Goal: Transaction & Acquisition: Purchase product/service

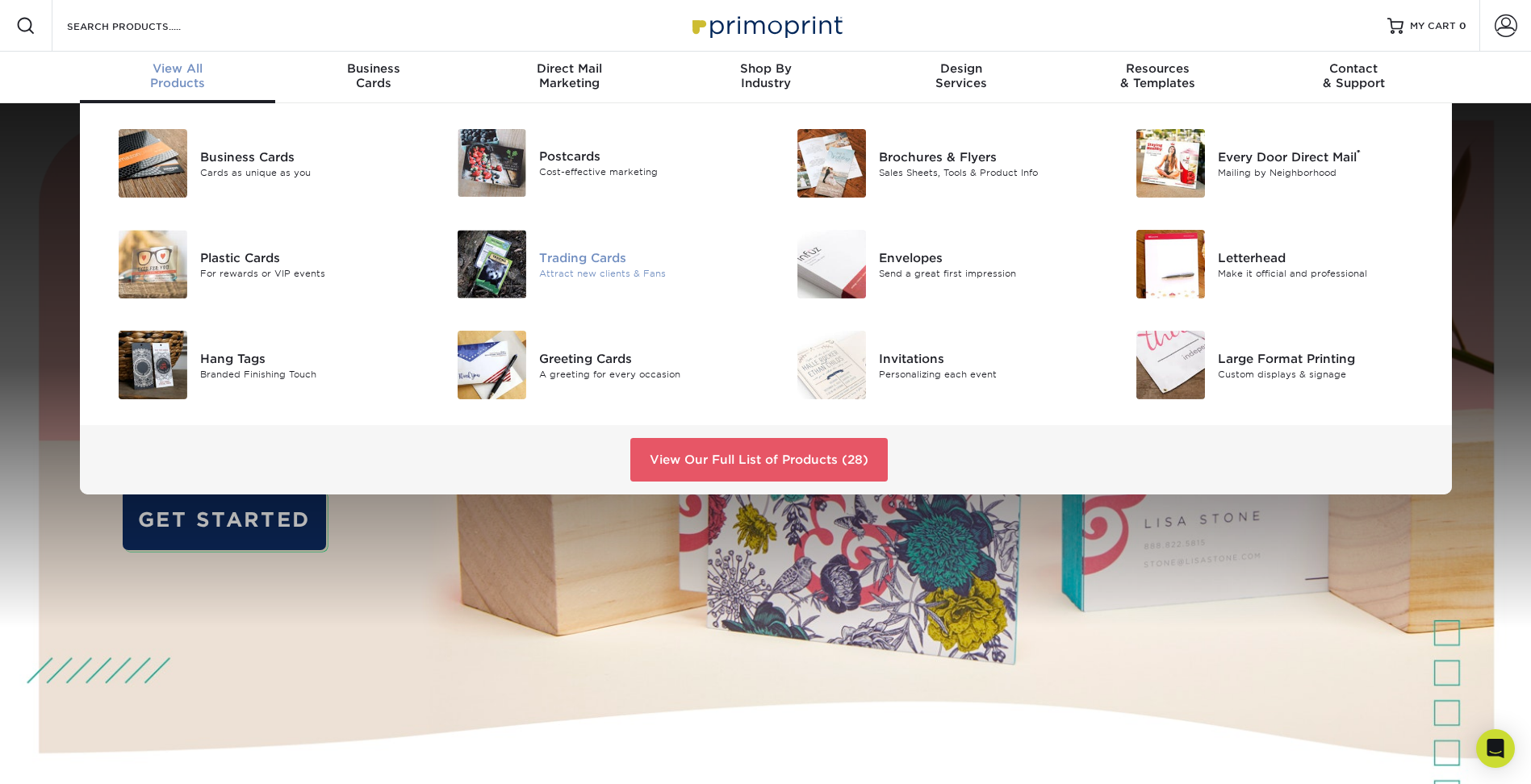
click at [550, 271] on div "Attract new clients & Fans" at bounding box center [646, 272] width 214 height 14
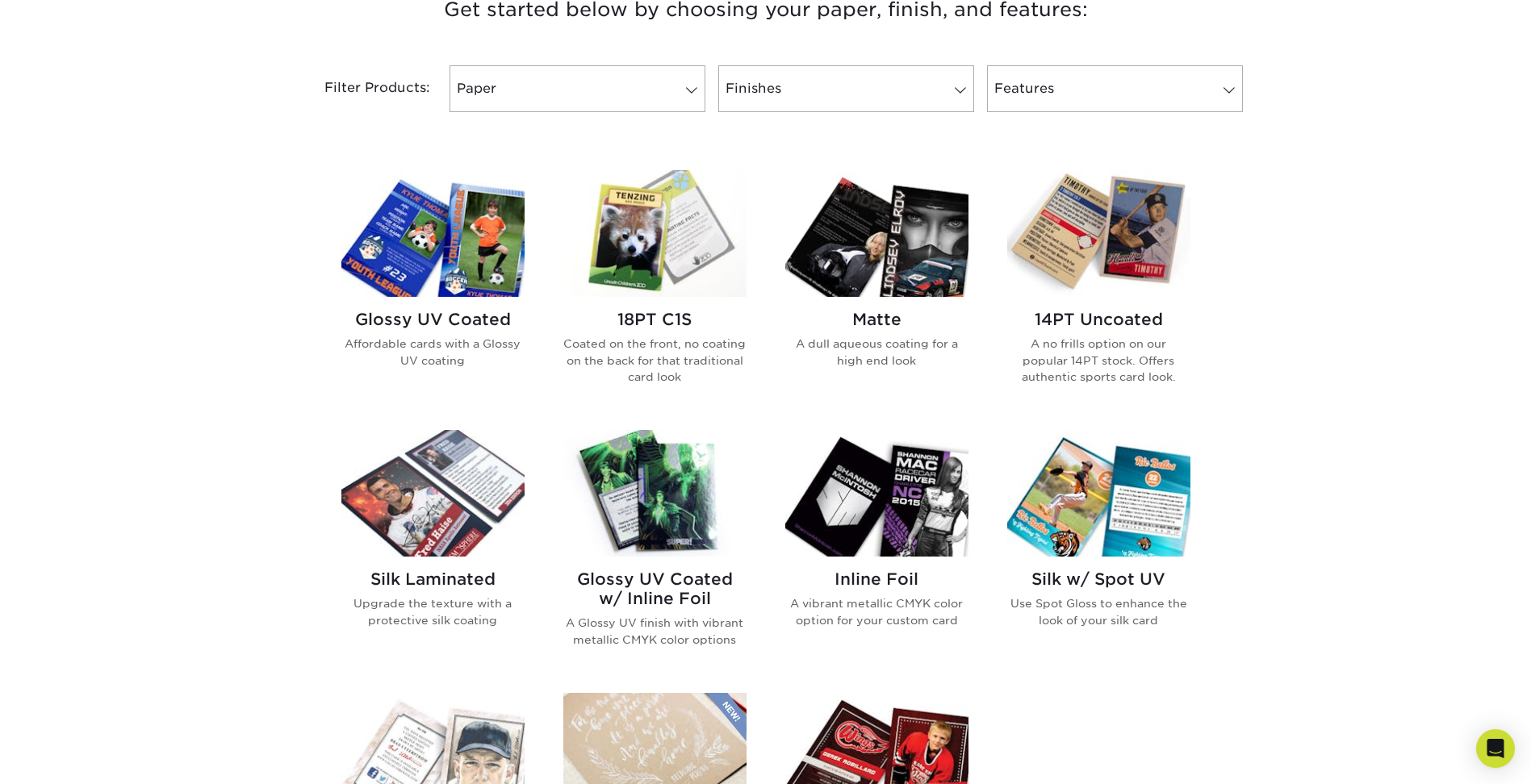
scroll to position [484, 0]
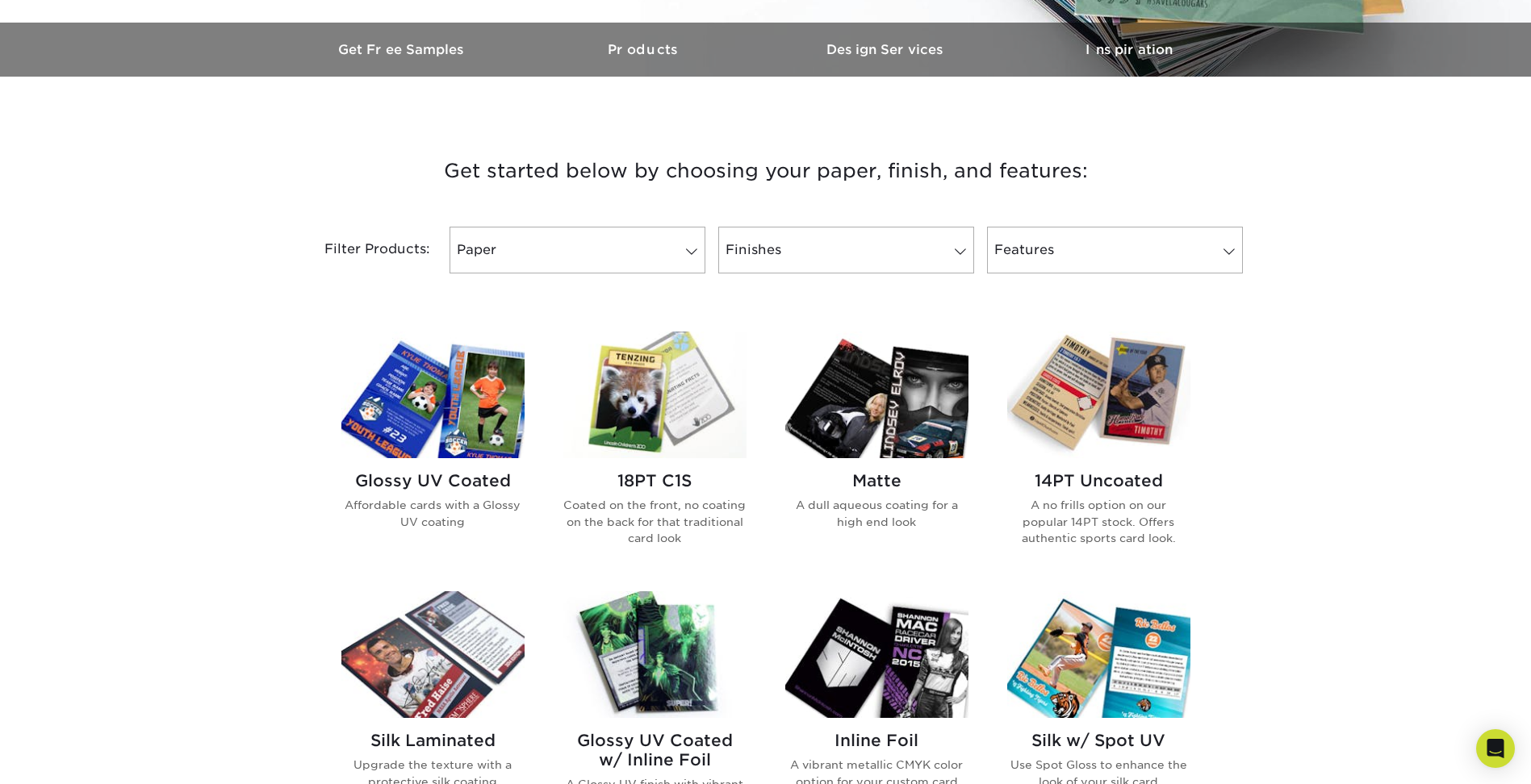
click at [664, 650] on img at bounding box center [655, 655] width 183 height 127
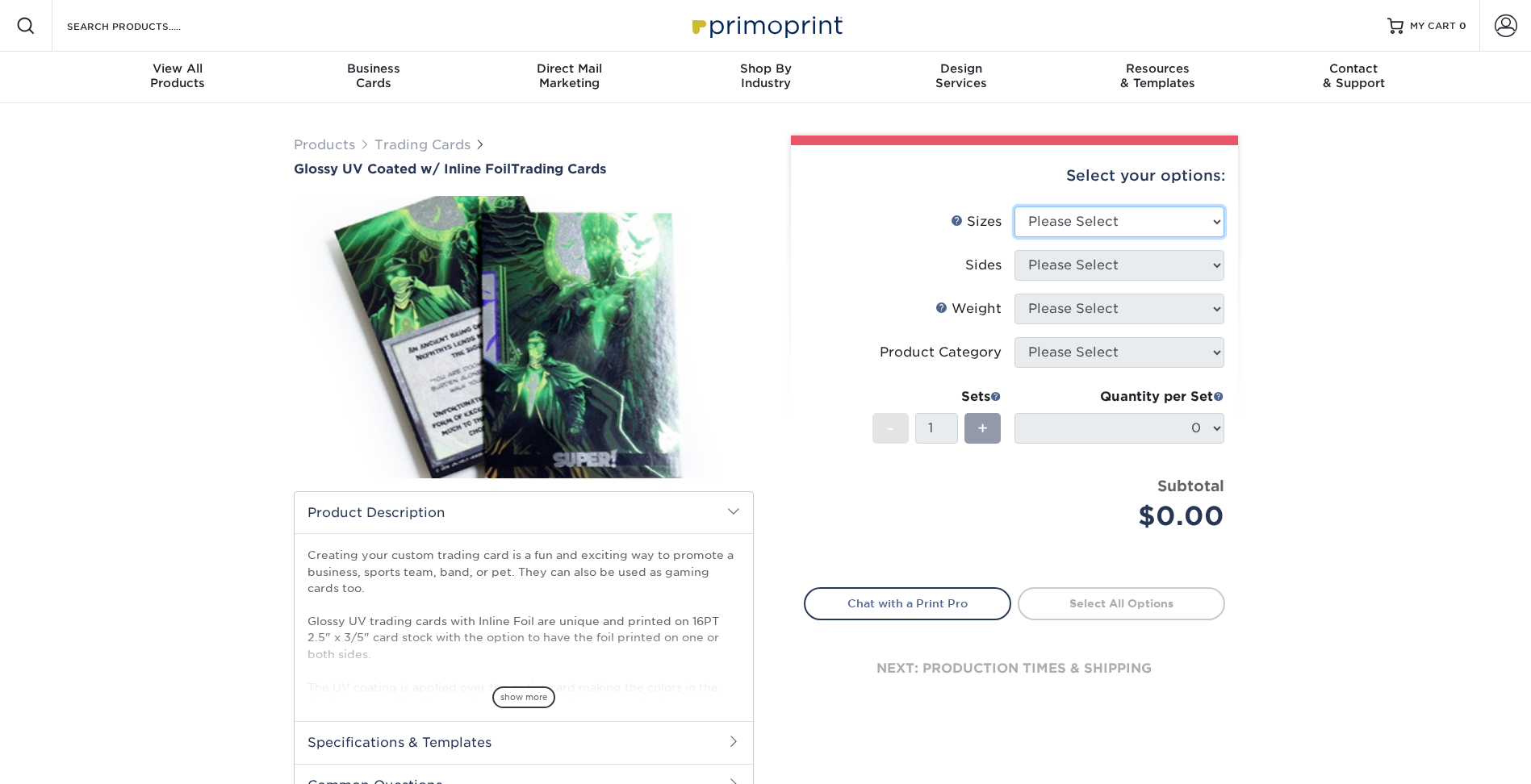
click at [1141, 212] on select "Please Select 2.5" x 3.5"" at bounding box center [1119, 222] width 210 height 31
select select "2.50x3.50"
click at [1014, 207] on select "Please Select 2.5" x 3.5"" at bounding box center [1119, 222] width 210 height 31
click at [1074, 269] on select "Please Select Print Both Sides - Foil Back Only Print Both Sides - Foil Both Si…" at bounding box center [1119, 266] width 210 height 31
select select "e9e9dfb3-fba1-4d60-972c-fd9ca5904d33"
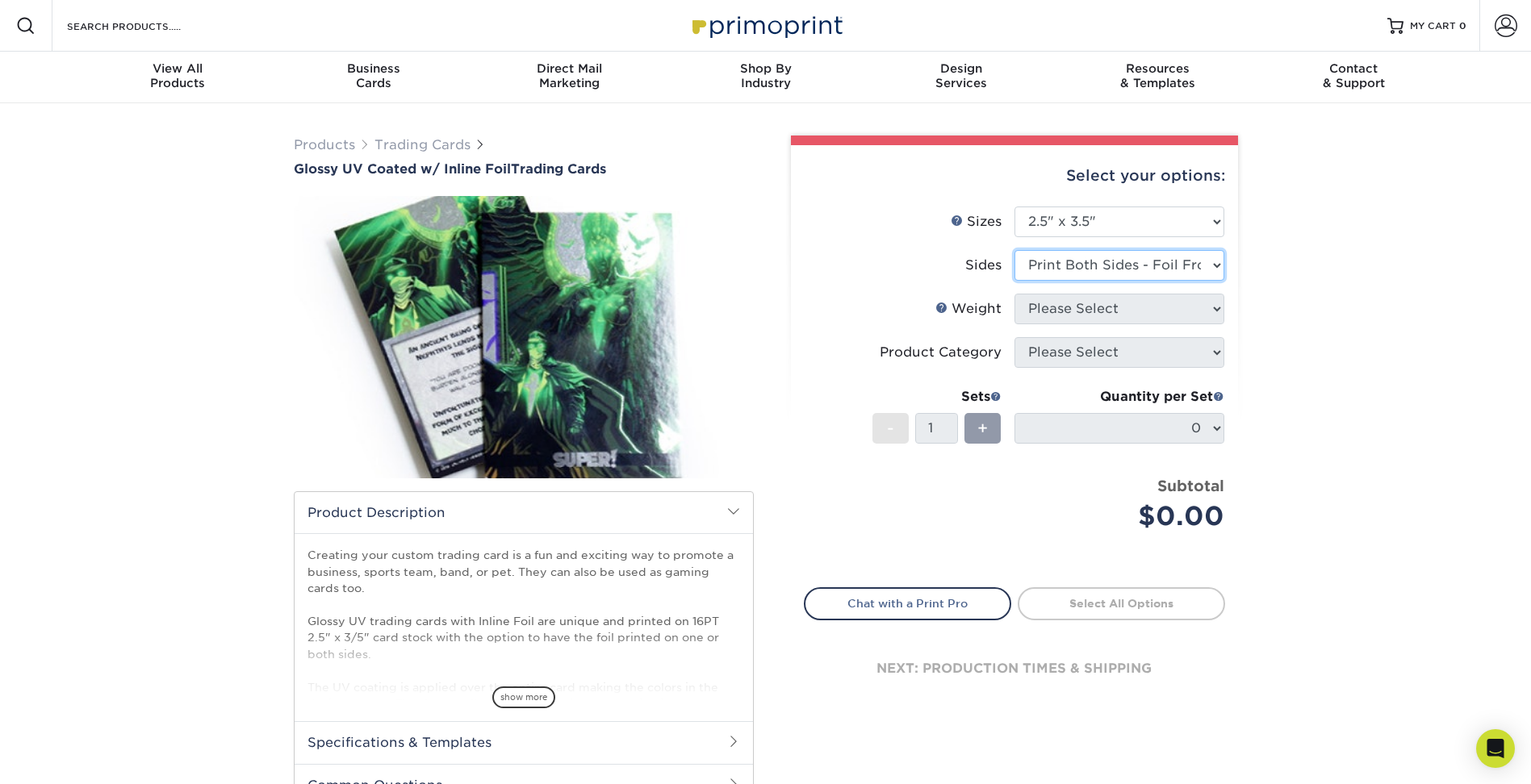
click at [1014, 250] on select "Please Select Print Both Sides - Foil Back Only Print Both Sides - Foil Both Si…" at bounding box center [1119, 266] width 210 height 31
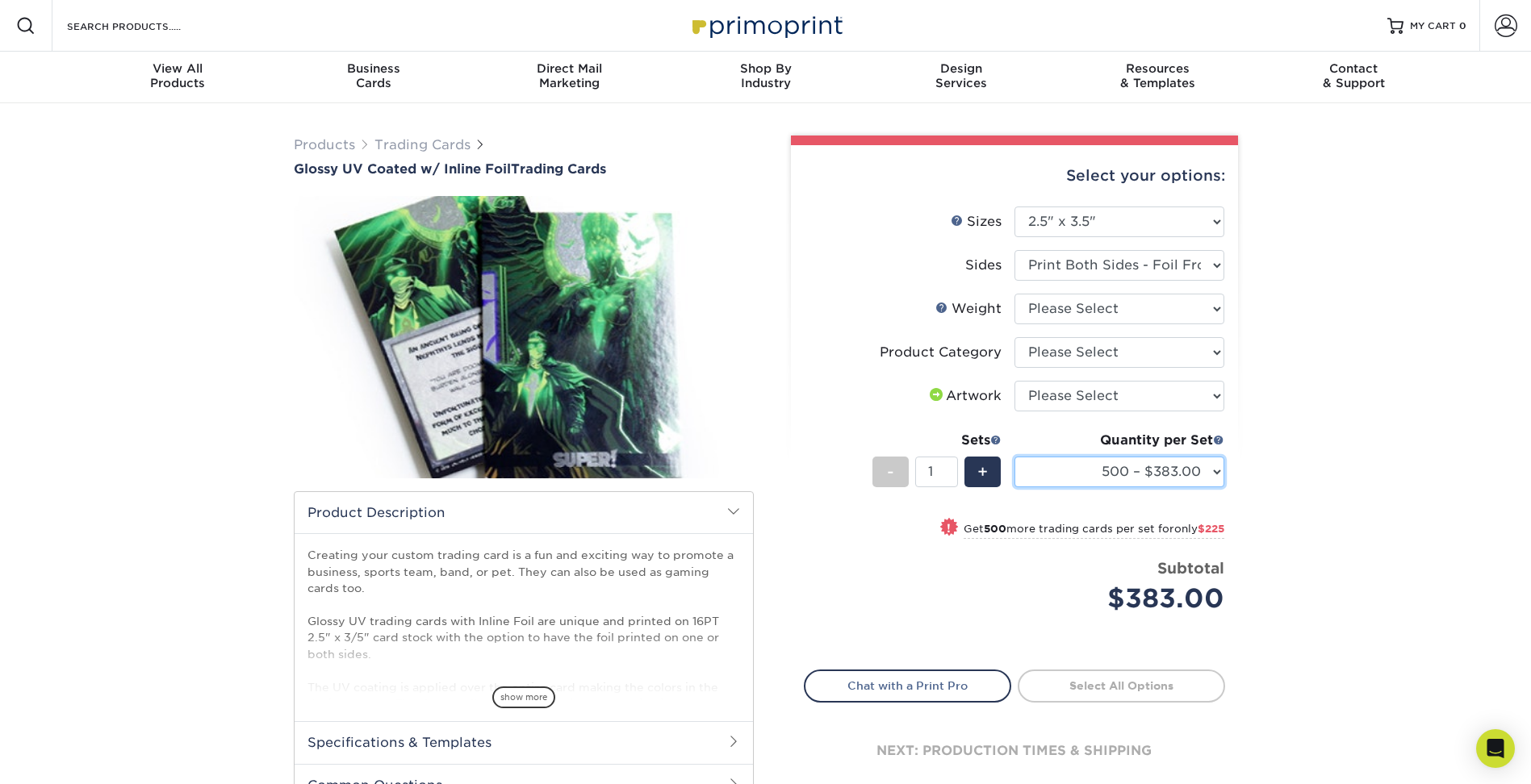
click at [1114, 467] on select "500 – $383.00 1000 – $608.00 2500 – $883.00 5000 – $1252.00" at bounding box center [1119, 473] width 210 height 31
click at [1293, 405] on div "Products Trading Cards Glossy UV Coated w/ Inline Foil Trading Cards /" at bounding box center [766, 508] width 1531 height 810
click at [1117, 393] on select "Please Select I will upload files I need a design - $100" at bounding box center [1119, 396] width 210 height 31
select select "upload"
click at [1014, 381] on select "Please Select I will upload files I need a design - $100" at bounding box center [1119, 396] width 210 height 31
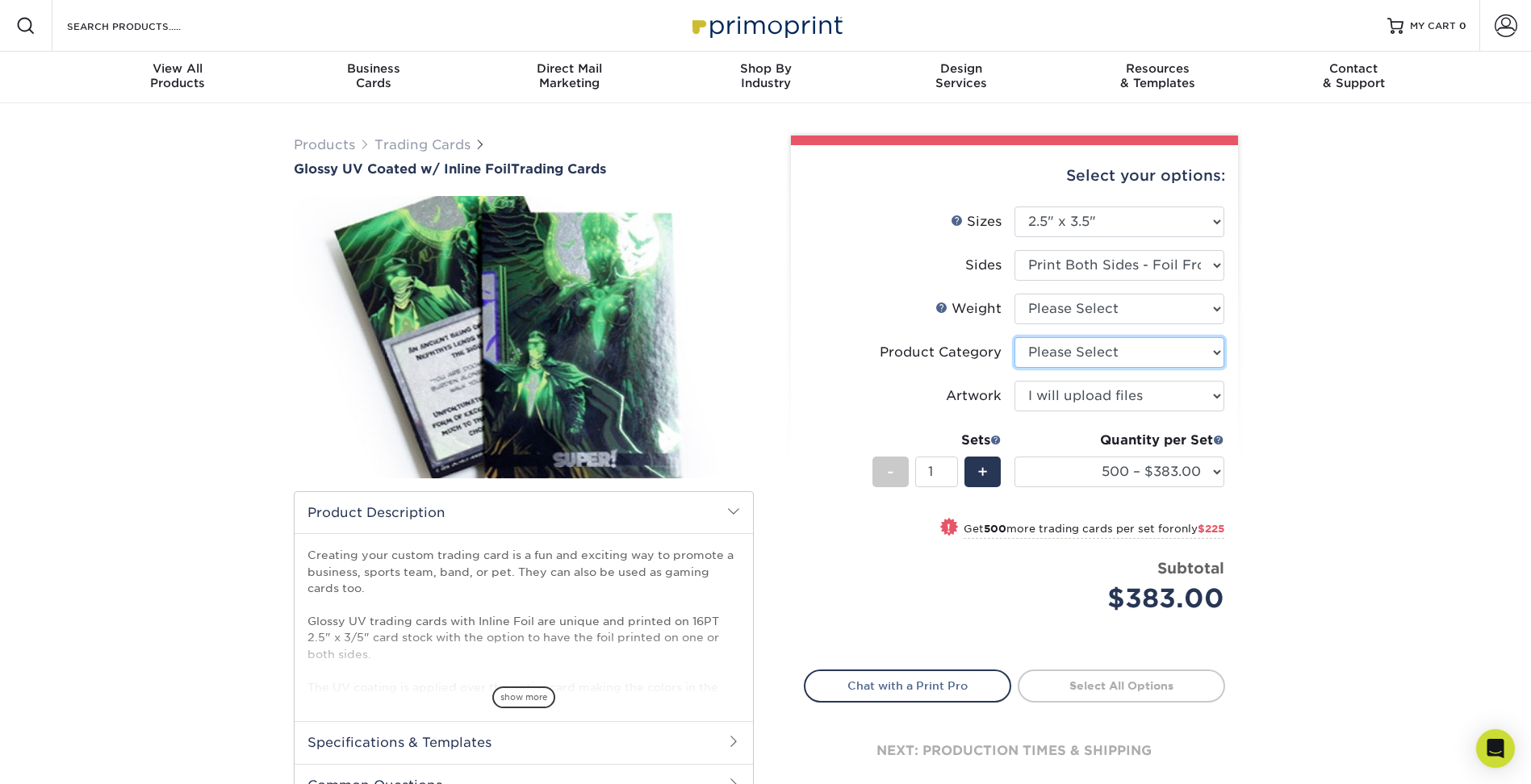
click at [1091, 355] on select "Please Select Trading Cards" at bounding box center [1119, 353] width 210 height 31
select select "c2f9bce9-36c2-409d-b101-c29d9d031e18"
click at [1014, 338] on select "Please Select Trading Cards" at bounding box center [1119, 353] width 210 height 31
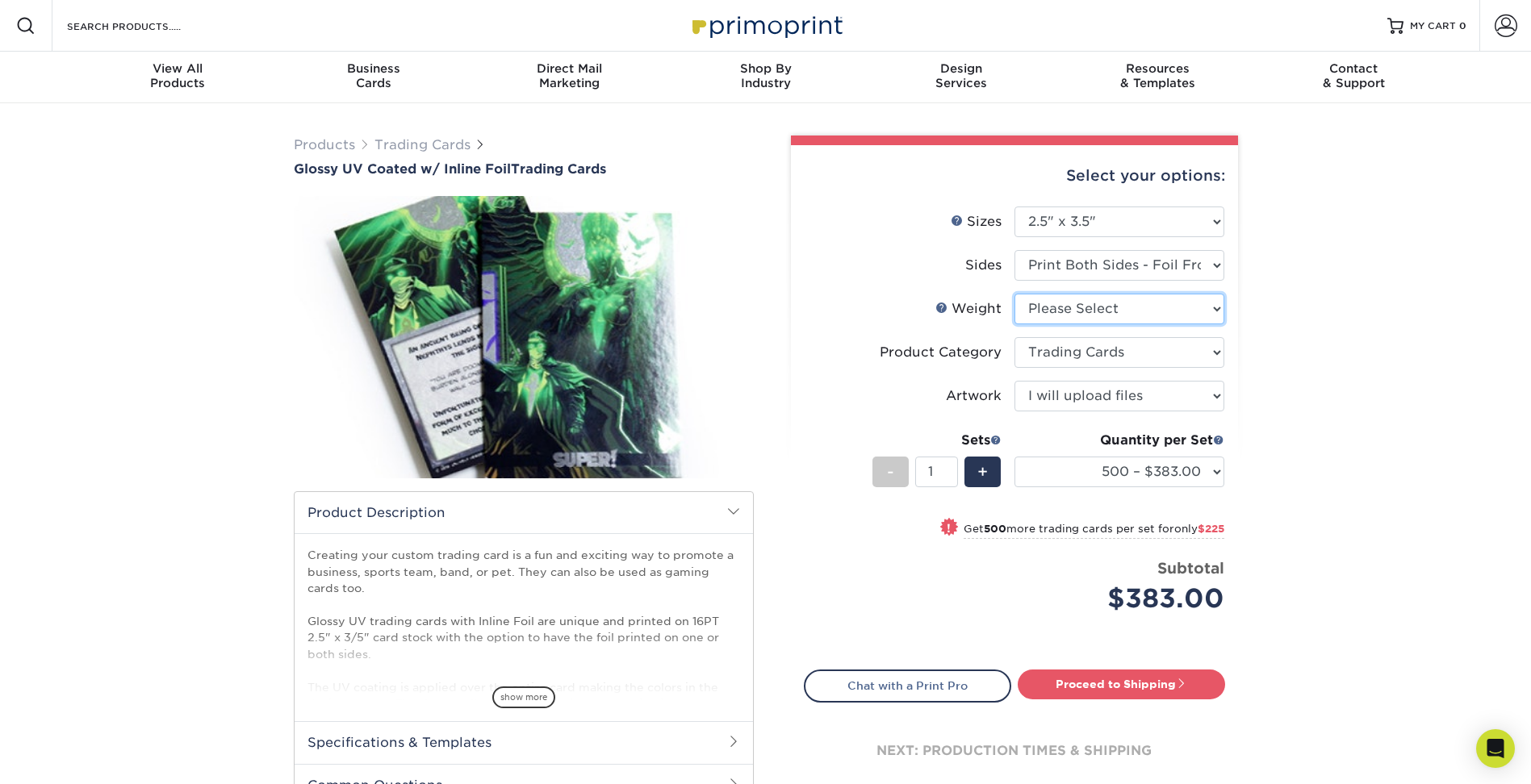
drag, startPoint x: 1093, startPoint y: 324, endPoint x: 1097, endPoint y: 314, distance: 10.8
click at [1093, 323] on select "Please Select 16PT" at bounding box center [1119, 309] width 210 height 31
select select "16PT"
click at [1014, 294] on select "Please Select 16PT" at bounding box center [1119, 309] width 210 height 31
select select "-1"
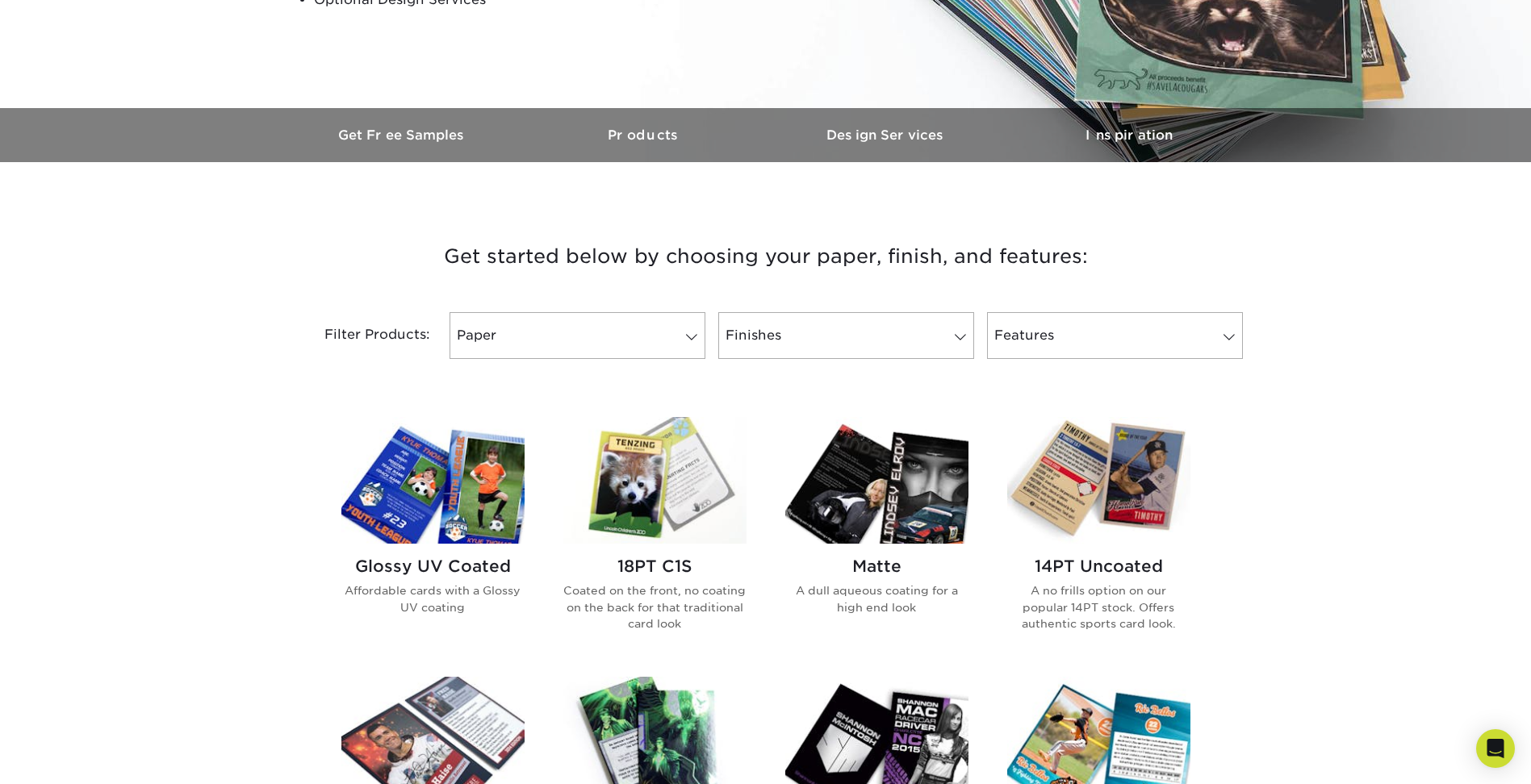
scroll to position [484, 0]
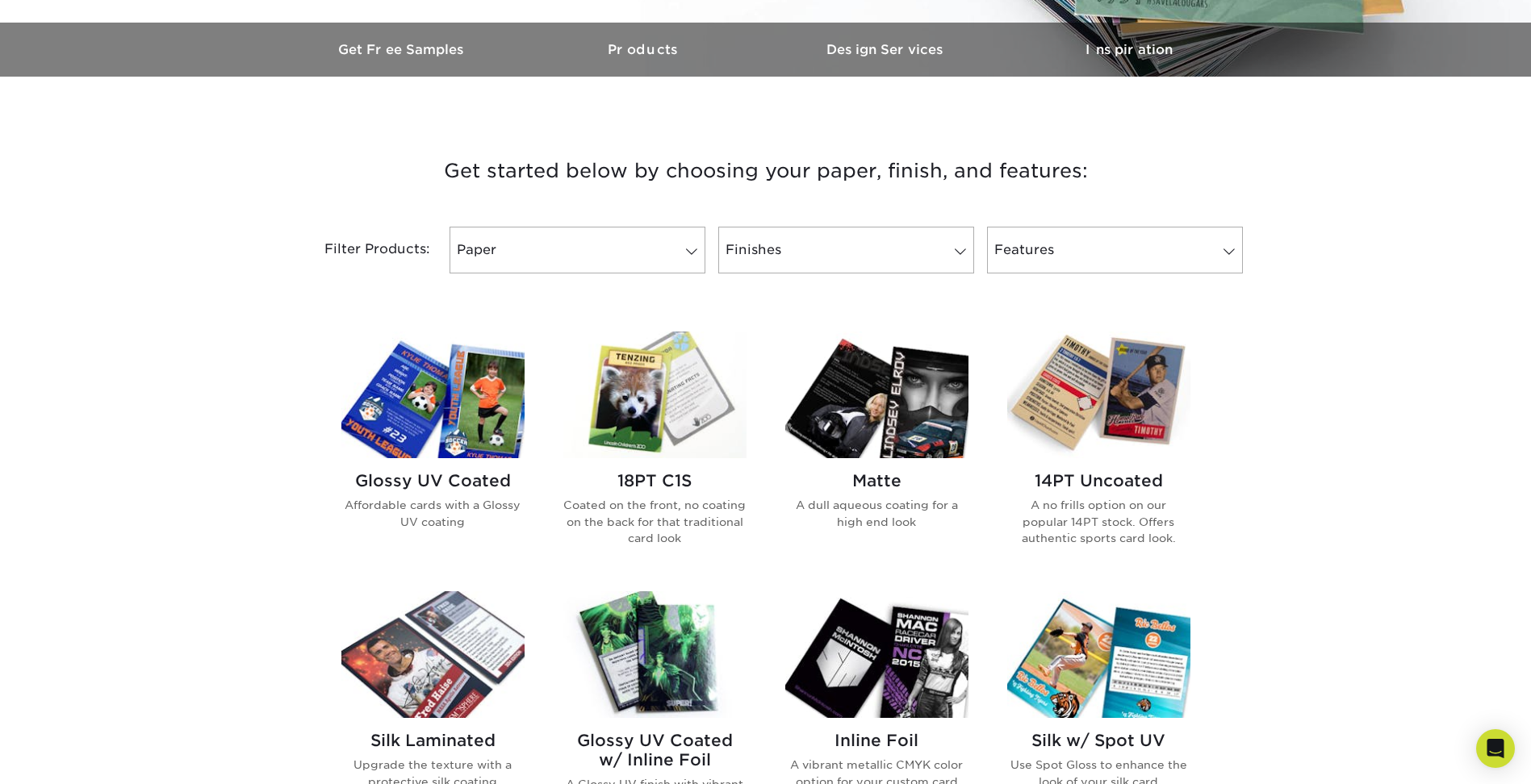
click at [907, 460] on div "Matte A dull aqueous coating for a high end look" at bounding box center [876, 507] width 183 height 98
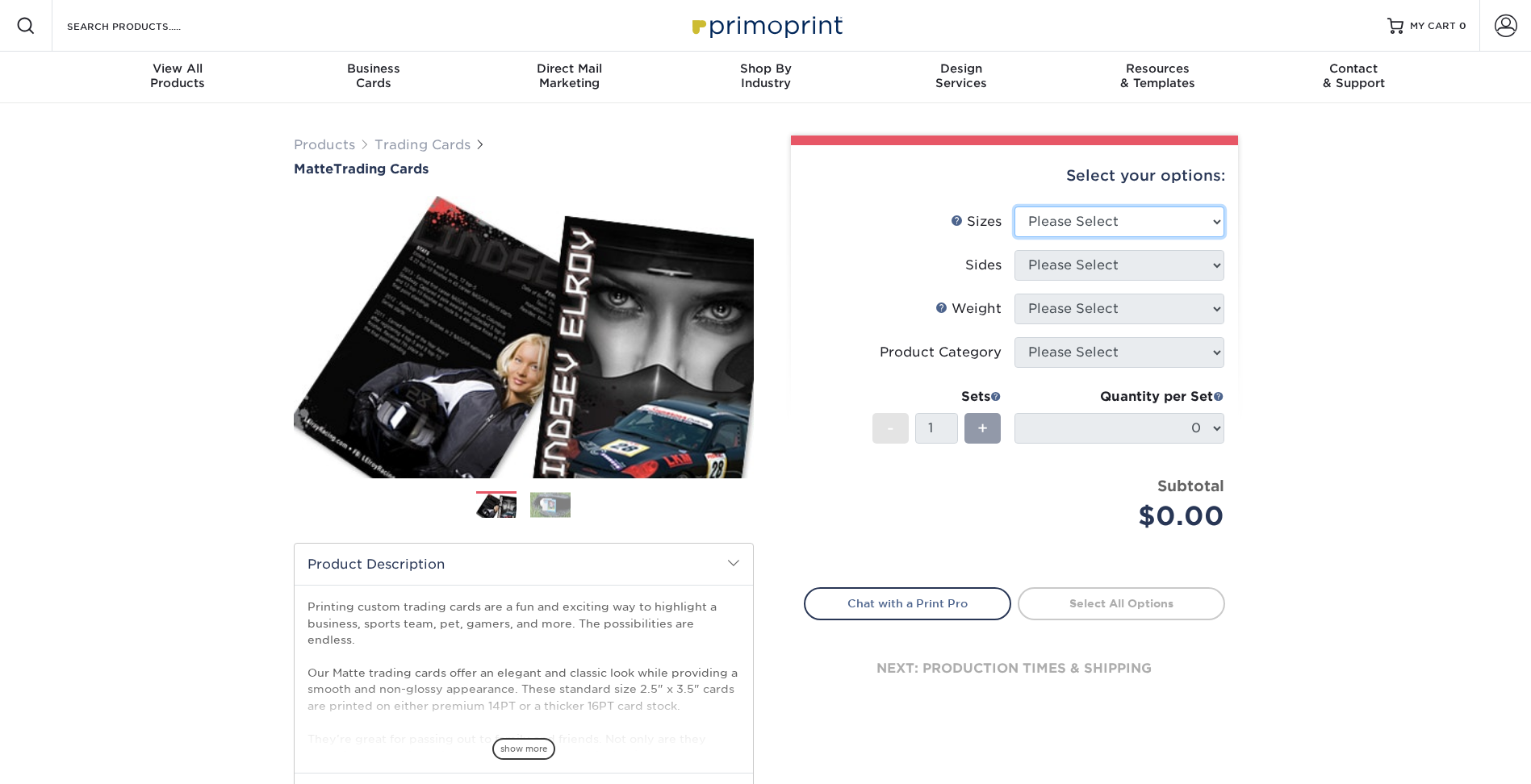
click at [1090, 229] on select "Please Select 2.5" x 3.5"" at bounding box center [1119, 222] width 210 height 31
click at [1014, 207] on select "Please Select 2.5" x 3.5"" at bounding box center [1119, 222] width 210 height 31
click at [1094, 220] on select "Please Select 2.5" x 3.5"" at bounding box center [1119, 222] width 210 height 31
select select "2.50x3.50"
click at [1014, 207] on select "Please Select 2.5" x 3.5"" at bounding box center [1119, 222] width 210 height 31
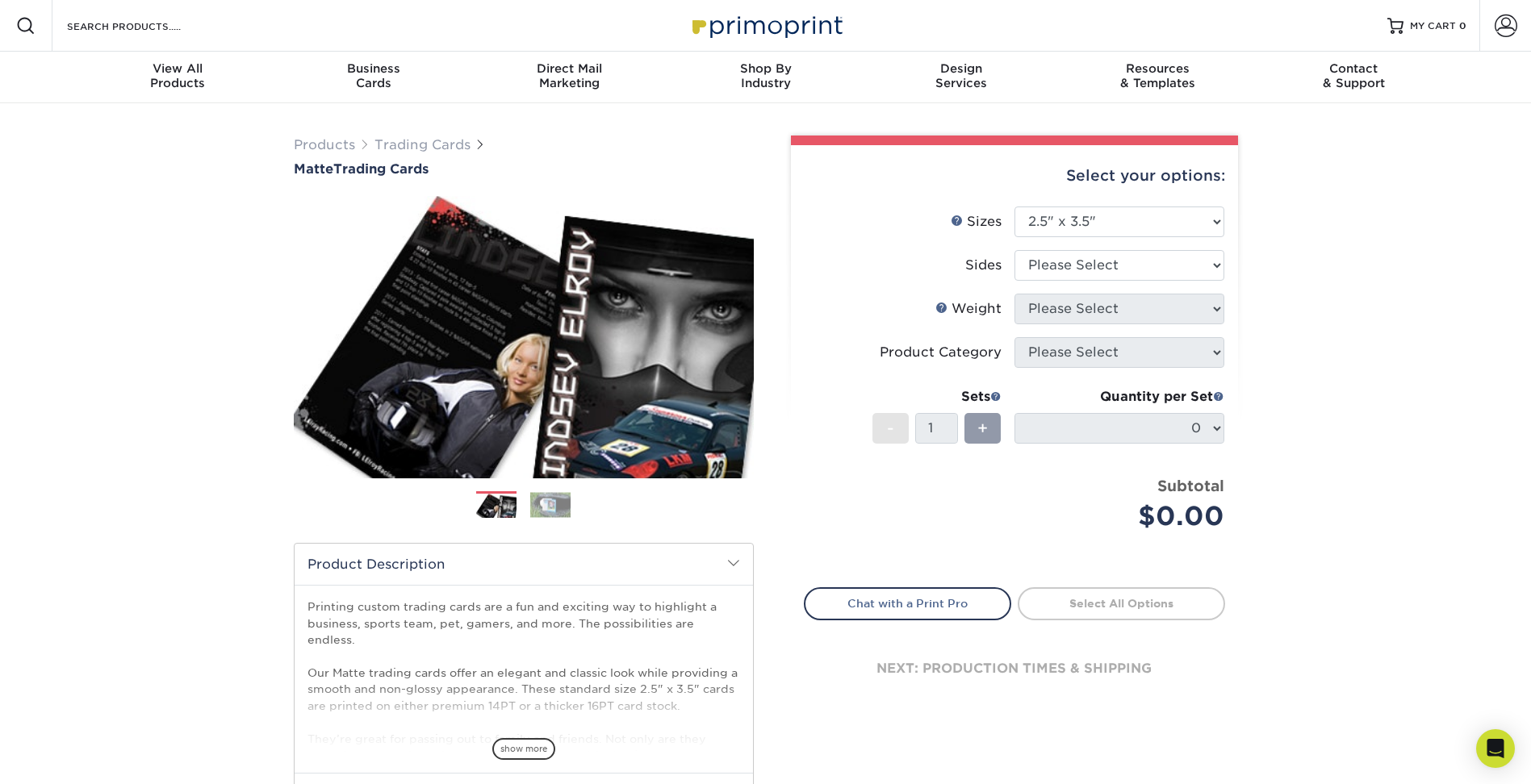
click at [1077, 444] on div "Quantity per Set 0 (Price includes envelopes)" at bounding box center [1119, 425] width 210 height 75
click at [1116, 258] on select "Please Select Print Both Sides Print Front Only" at bounding box center [1119, 266] width 210 height 31
select select "13abbda7-1d64-4f25-8bb2-c179b224825d"
click at [1014, 250] on select "Please Select Print Both Sides Print Front Only" at bounding box center [1119, 266] width 210 height 31
click at [1123, 307] on select "Please Select 16PT 14PT" at bounding box center [1119, 309] width 210 height 31
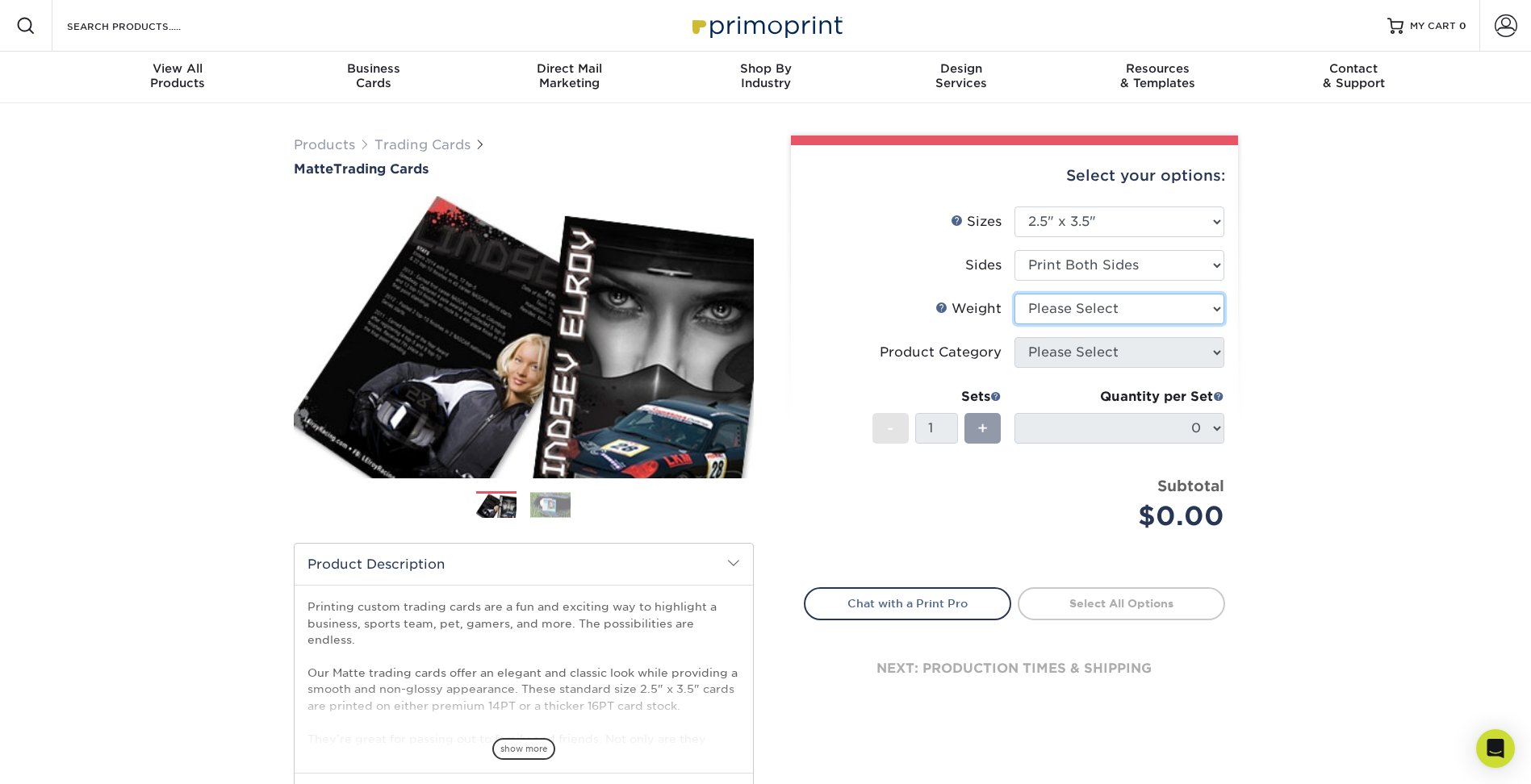
select select "16PT"
click at [1014, 294] on select "Please Select 16PT 14PT" at bounding box center [1119, 309] width 210 height 31
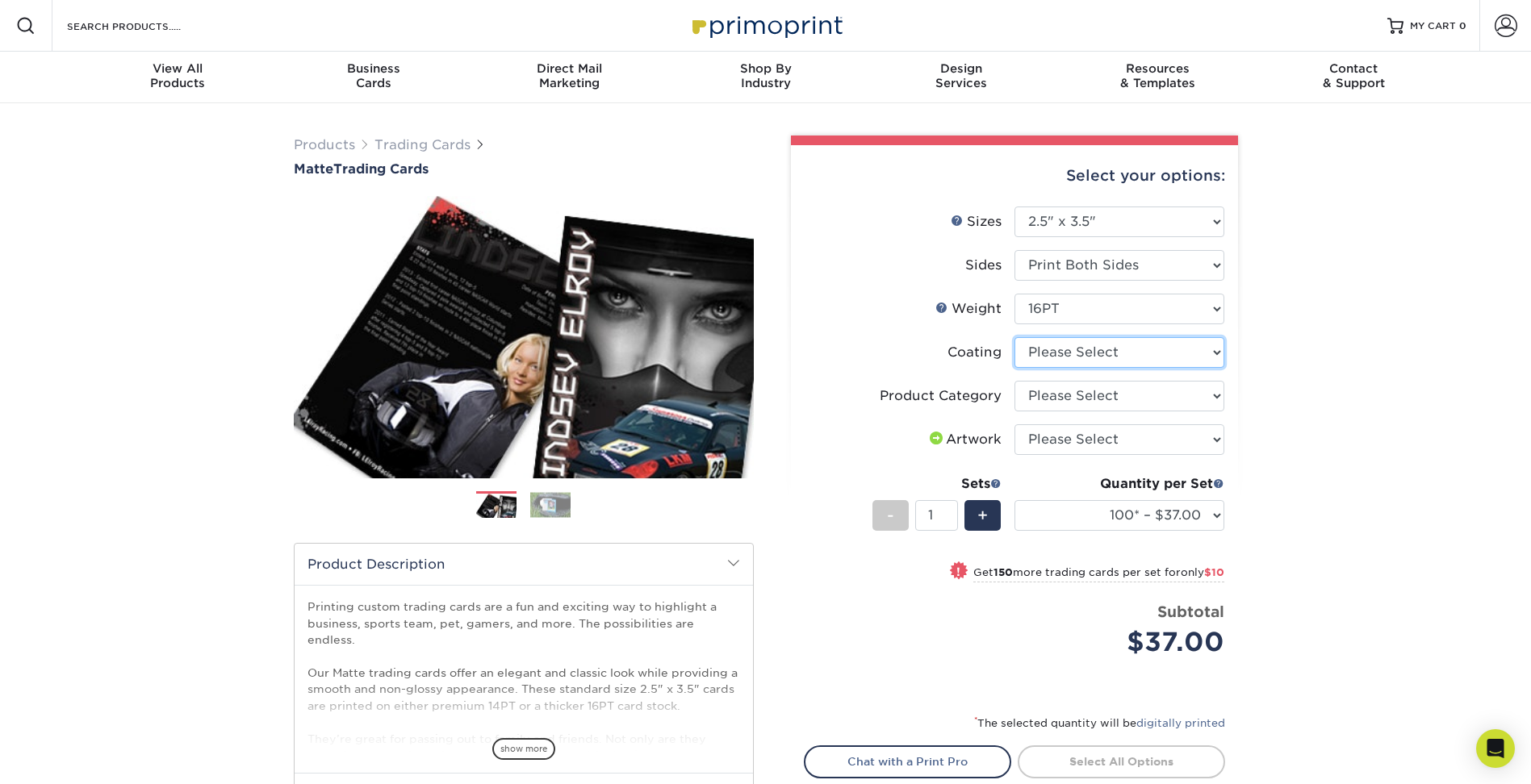
click at [1070, 349] on select at bounding box center [1119, 353] width 210 height 31
select select "121bb7b5-3b4d-429f-bd8d-bbf80e953313"
click at [1014, 338] on select at bounding box center [1119, 353] width 210 height 31
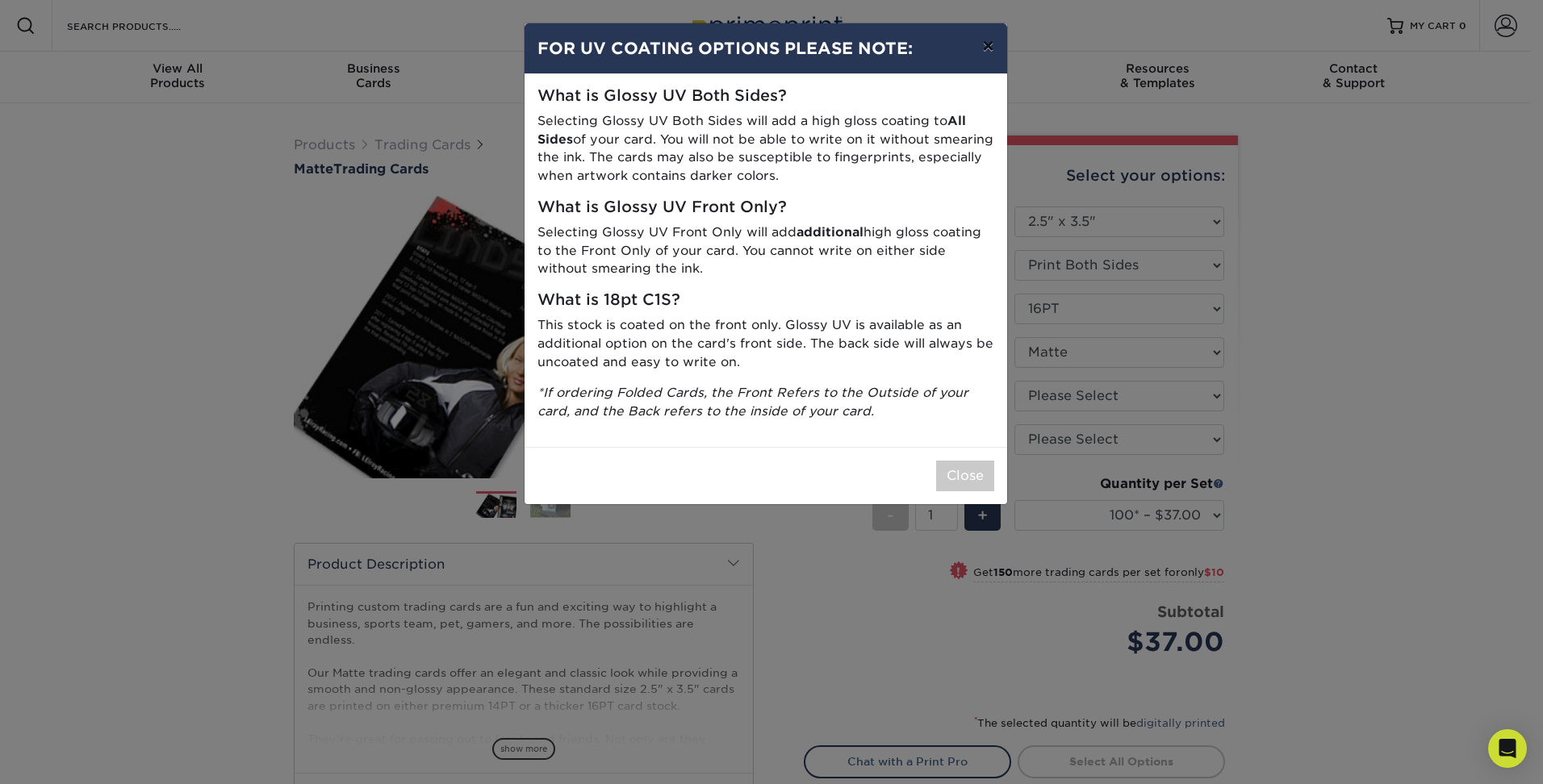
click at [991, 36] on button "×" at bounding box center [988, 46] width 37 height 46
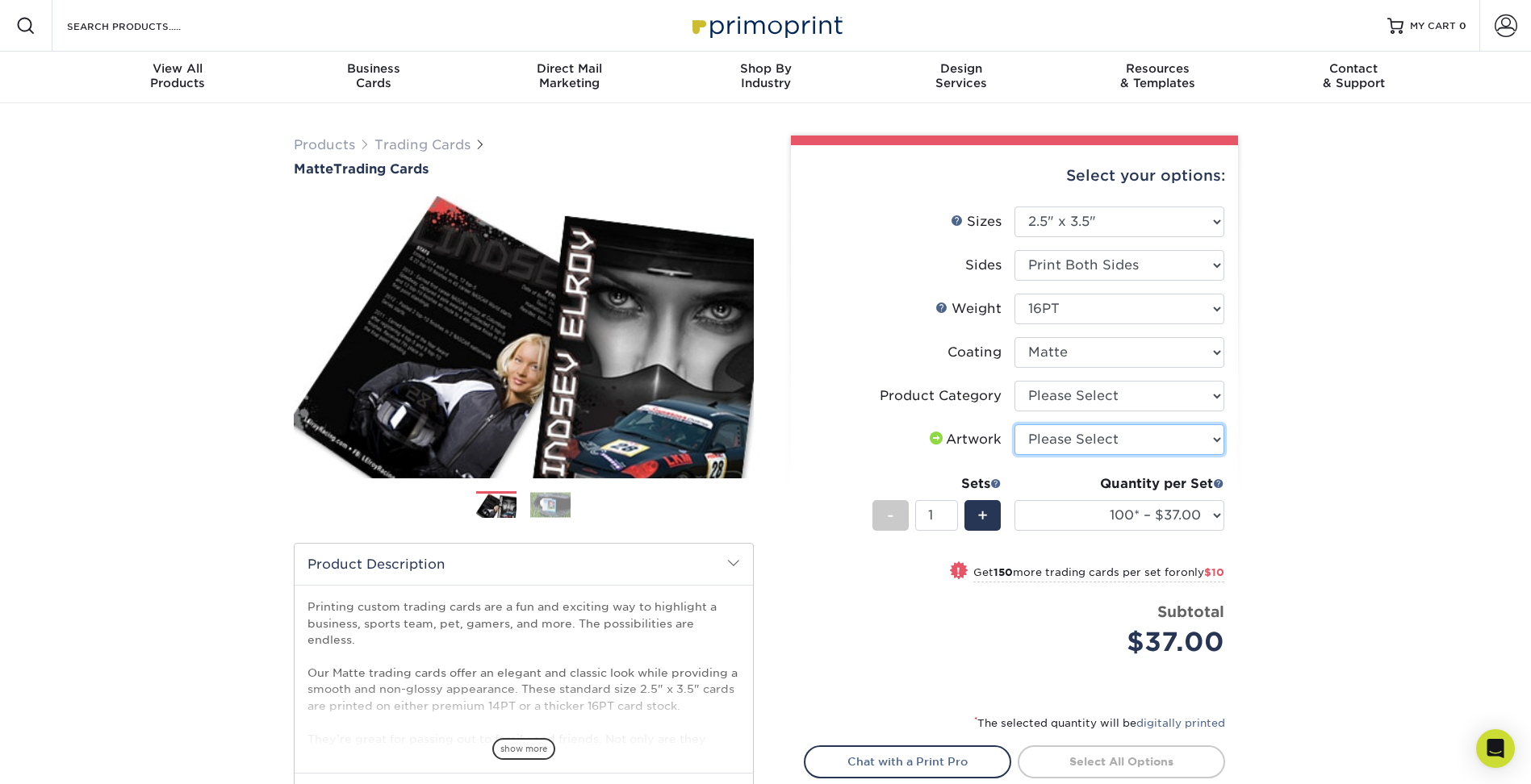
click at [1109, 431] on select "Please Select I will upload files I need a design - $100" at bounding box center [1119, 440] width 210 height 31
click at [1108, 381] on select "Please Select Trading Cards" at bounding box center [1119, 396] width 210 height 31
select select "c2f9bce9-36c2-409d-b101-c29d9d031e18"
click at [1014, 381] on select "Please Select Trading Cards" at bounding box center [1119, 396] width 210 height 31
click at [1076, 507] on select "100* – $37.00 250* – $47.00 500* – $58.00 1000 – $71.00 2500 – $141.00 5000 – $…" at bounding box center [1119, 516] width 210 height 31
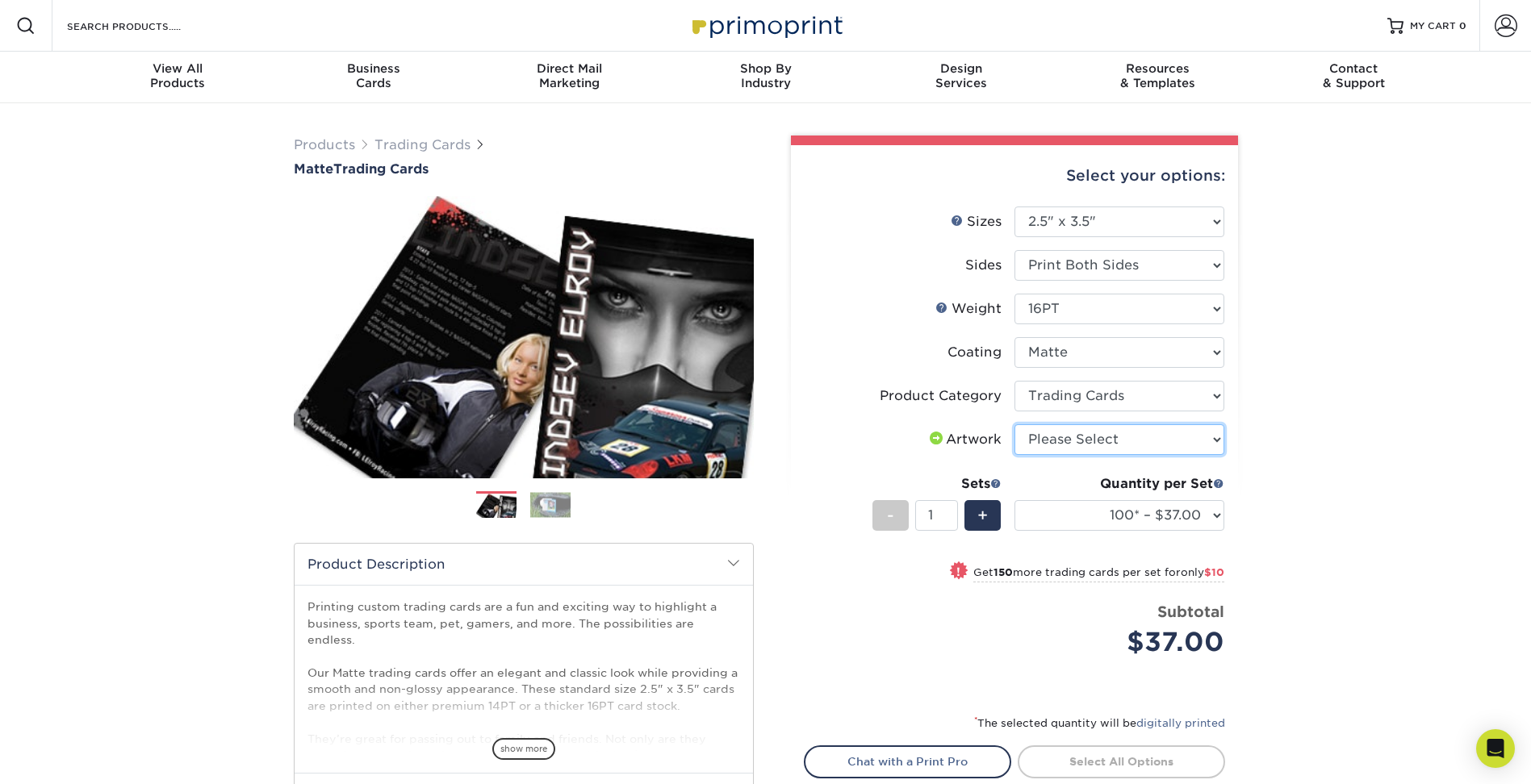
drag, startPoint x: 1069, startPoint y: 427, endPoint x: 1084, endPoint y: 442, distance: 21.2
click at [1071, 427] on select "Please Select I will upload files I need a design - $100" at bounding box center [1119, 440] width 210 height 31
select select "upload"
click at [1014, 425] on select "Please Select I will upload files I need a design - $100" at bounding box center [1119, 440] width 210 height 31
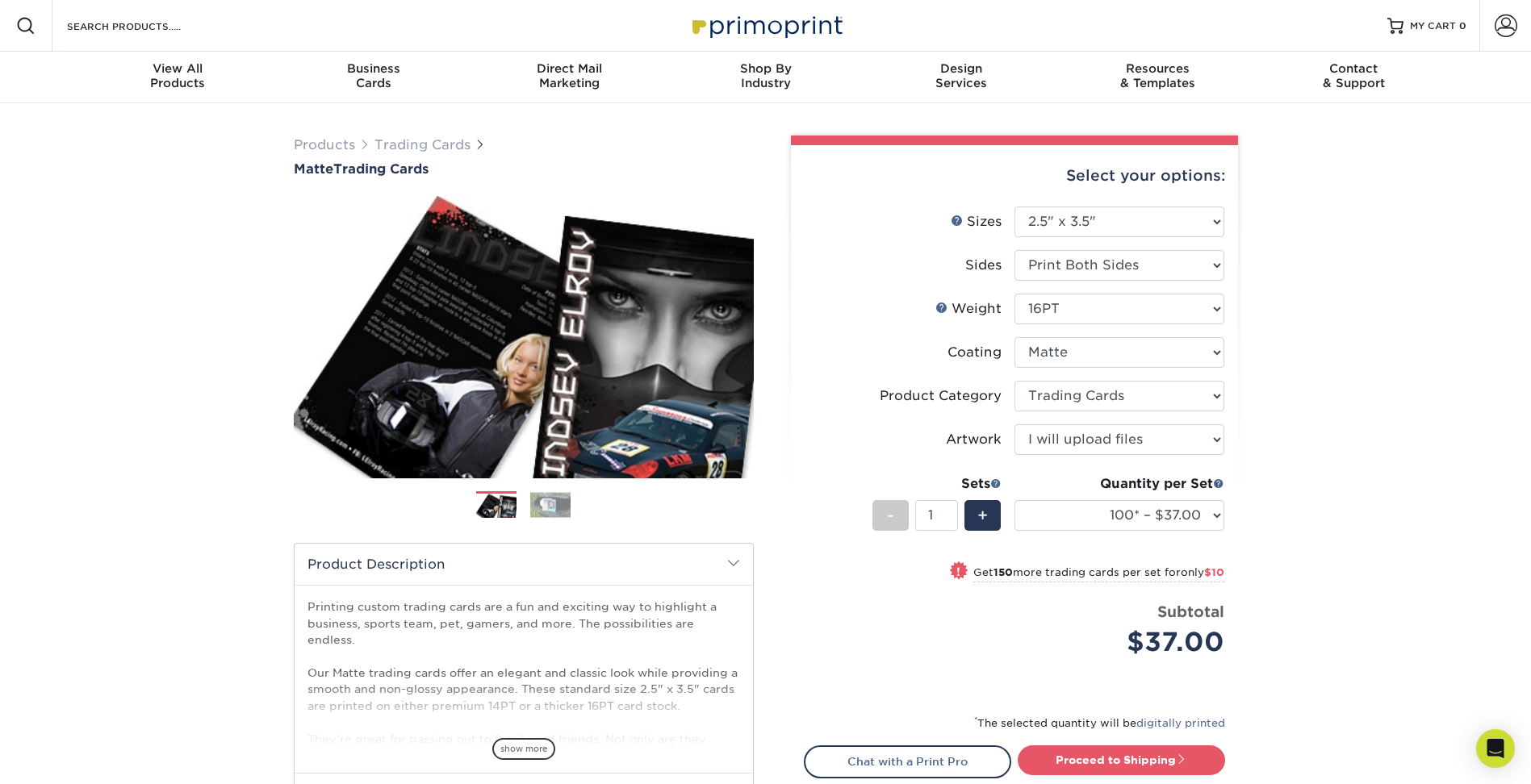
click at [1341, 395] on div "Products Trading Cards Matte Trading Cards" at bounding box center [766, 534] width 1531 height 862
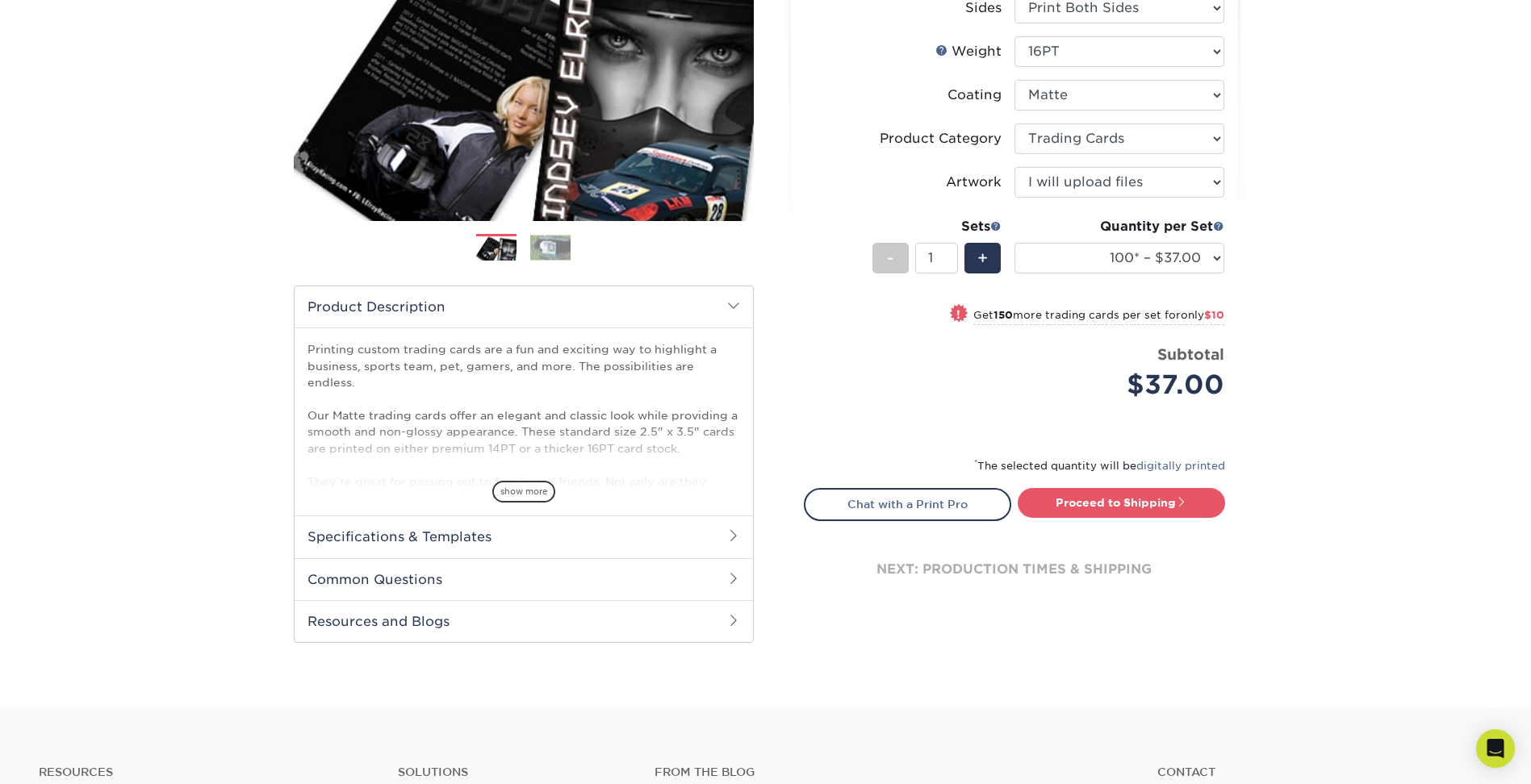
scroll to position [403, 0]
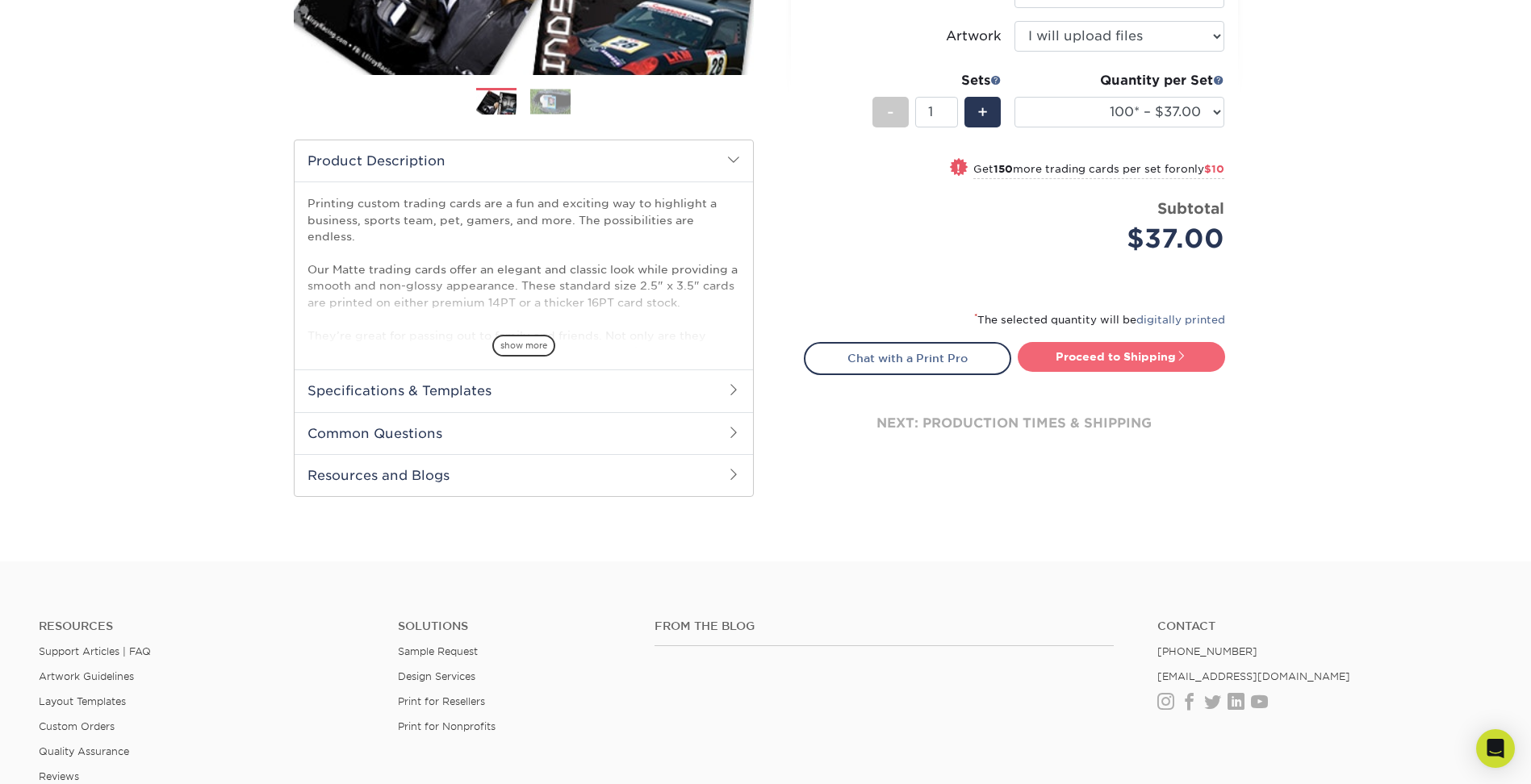
click at [1141, 359] on link "Proceed to Shipping" at bounding box center [1121, 357] width 207 height 29
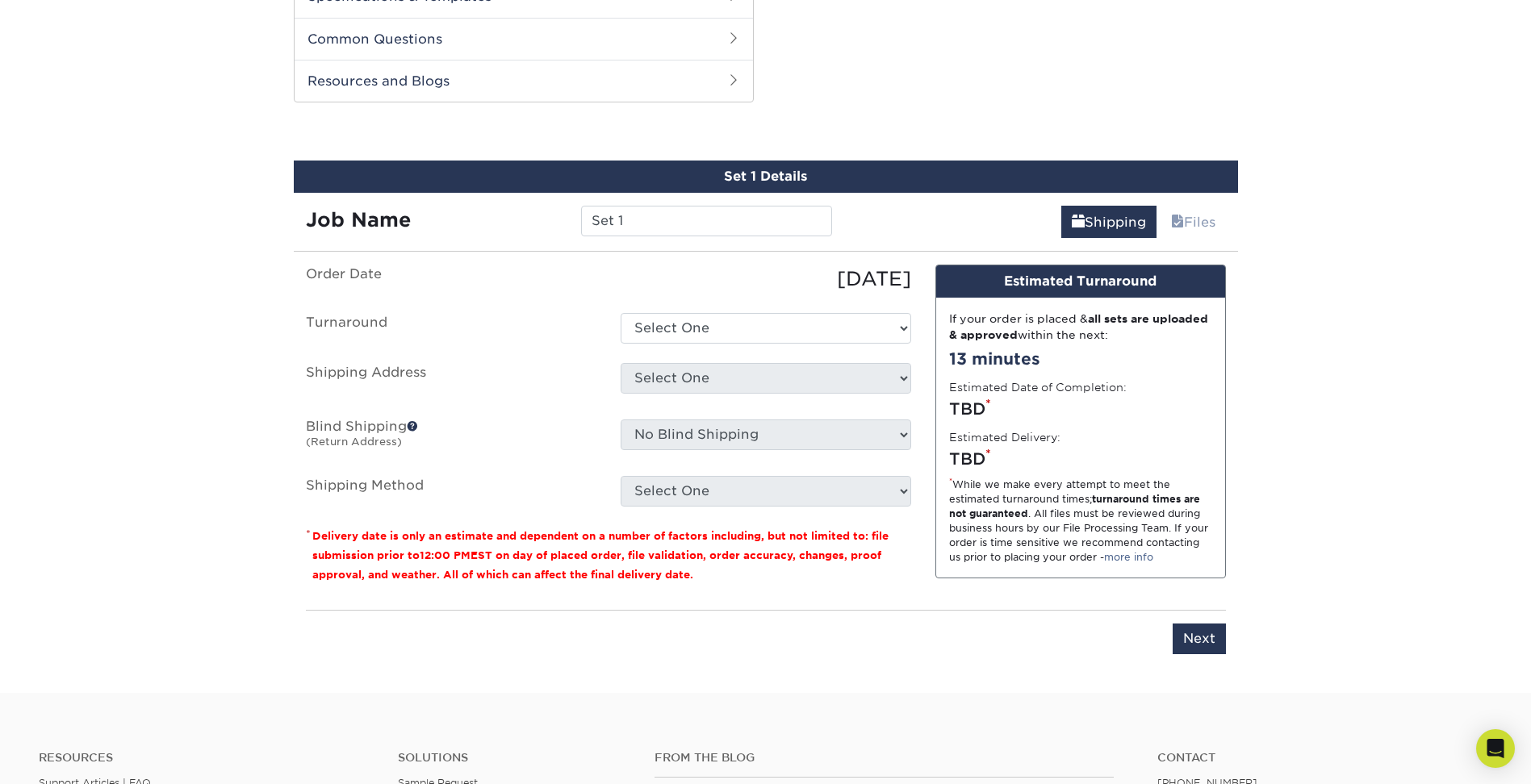
scroll to position [821, 0]
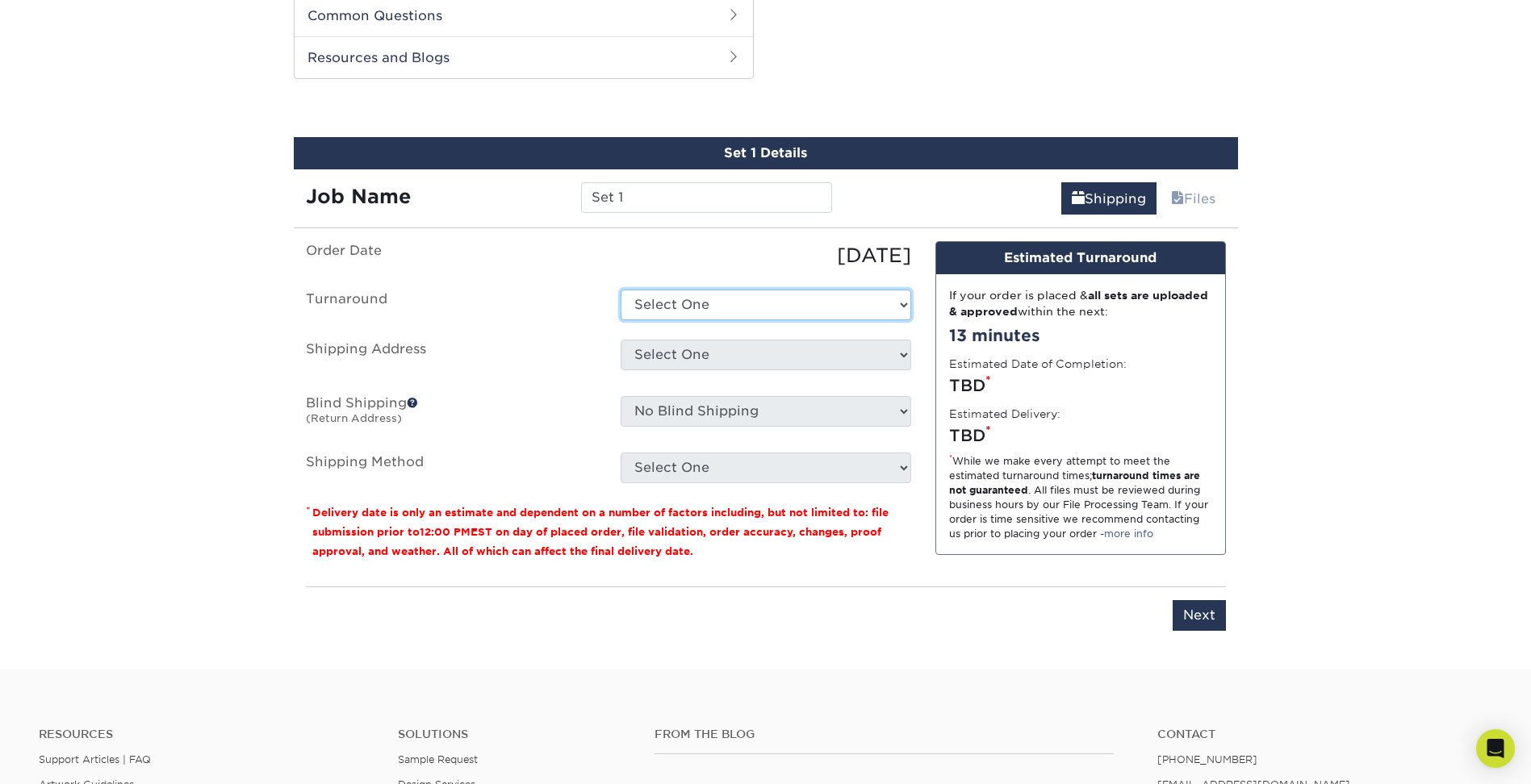
click at [763, 290] on select "Select One 2-4 Business Days 2 Day Next Business Day" at bounding box center [766, 305] width 290 height 31
select select "e6fccf19-35d4-418a-ac33-8676f2a93148"
click at [621, 290] on select "Select One 2-4 Business Days 2 Day Next Business Day" at bounding box center [766, 305] width 290 height 31
click at [725, 363] on select "Select One + Add New Address - Login" at bounding box center [766, 355] width 290 height 31
select select "newaddress"
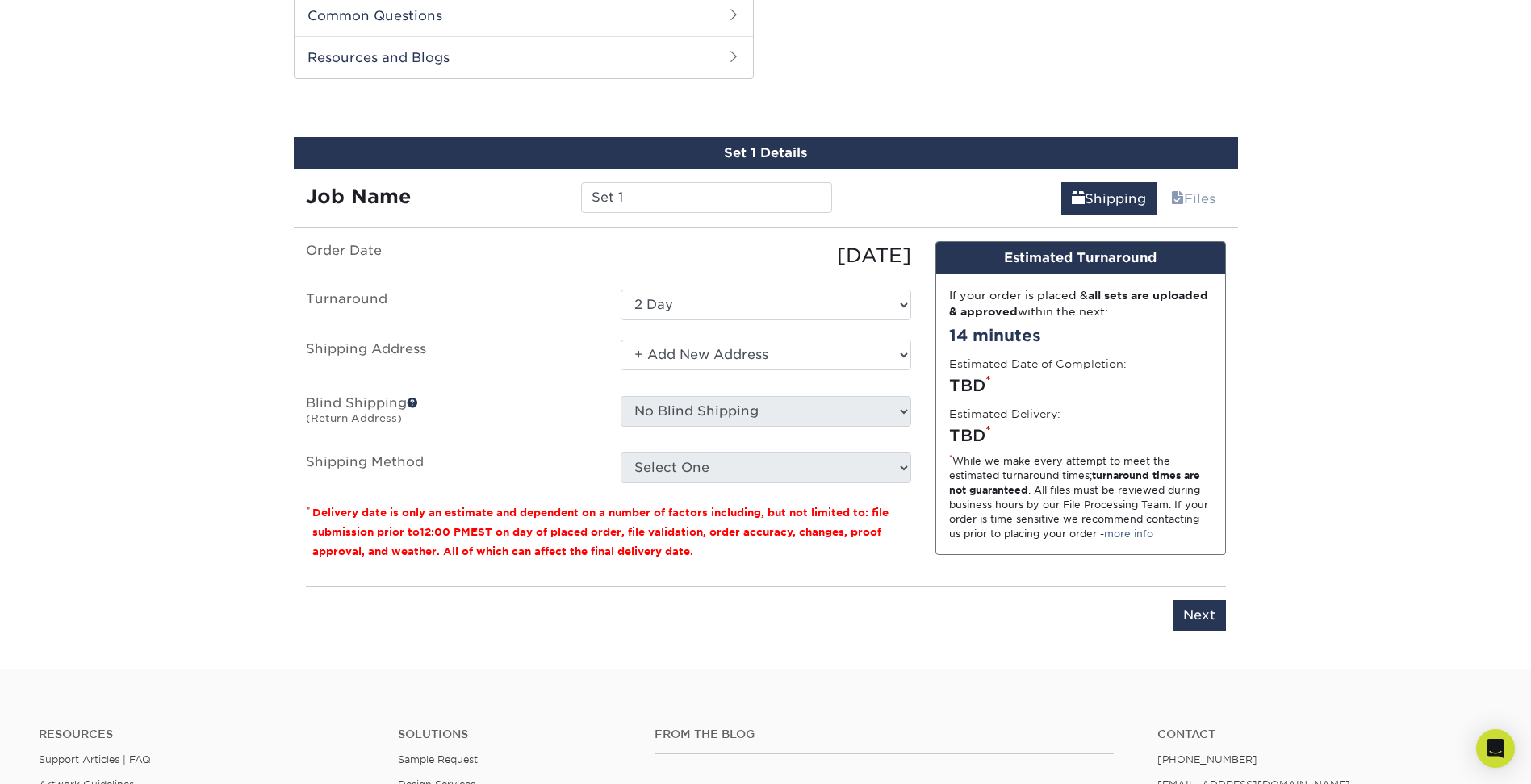
click at [621, 340] on select "Select One + Add New Address - Login" at bounding box center [766, 355] width 290 height 31
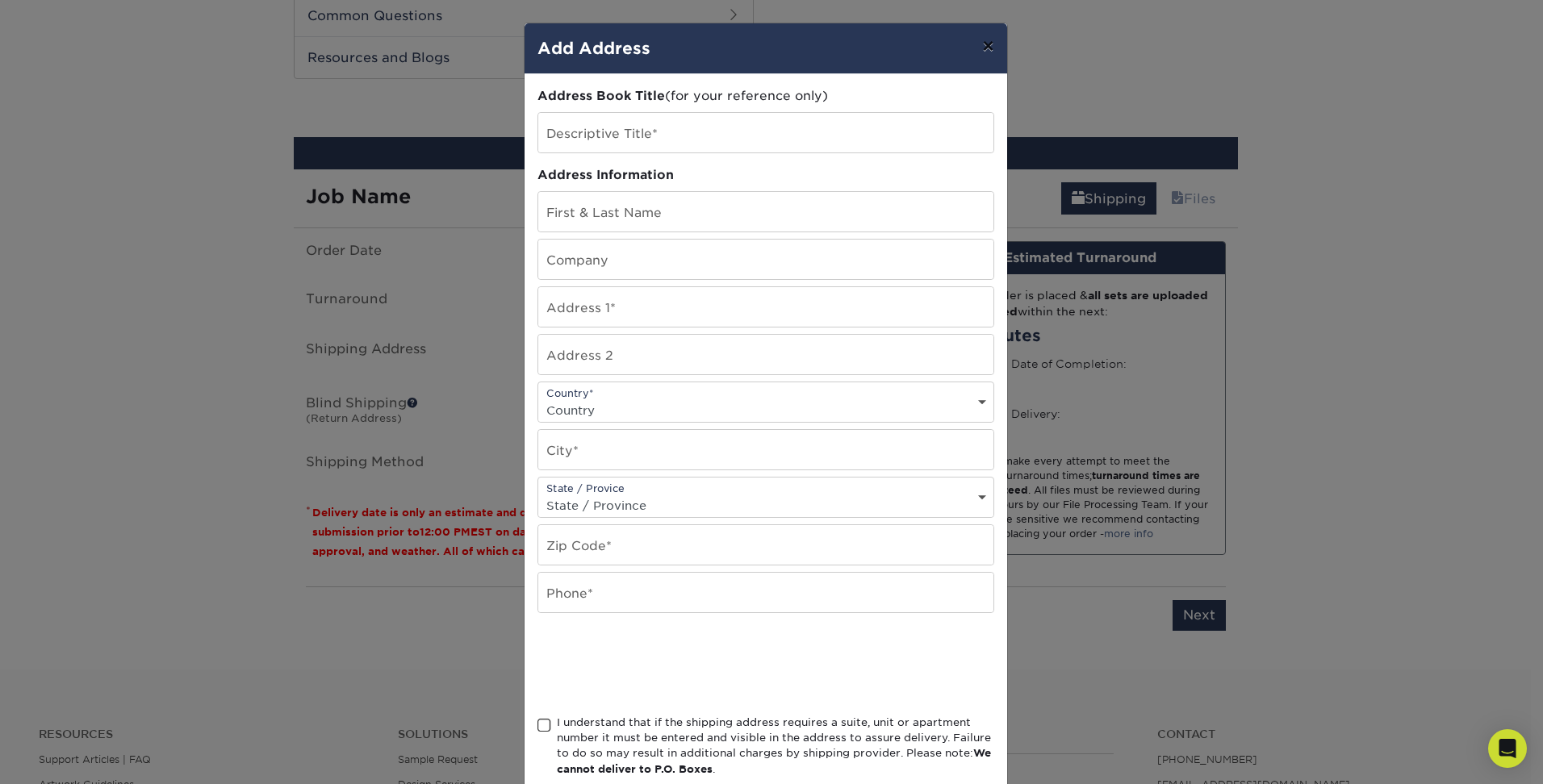
click at [979, 41] on button "×" at bounding box center [988, 46] width 37 height 46
